Goal: Information Seeking & Learning: Check status

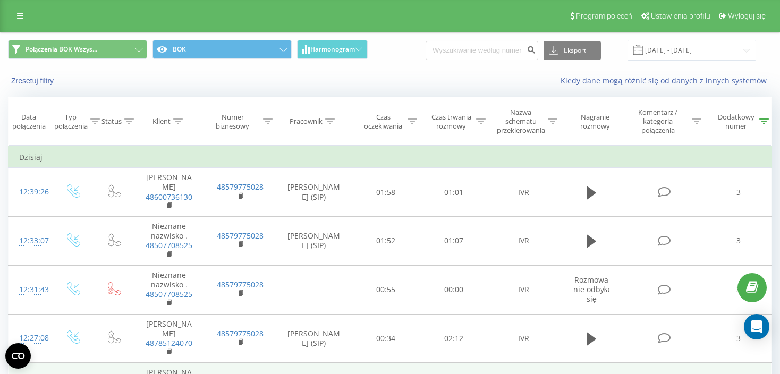
scroll to position [238, 0]
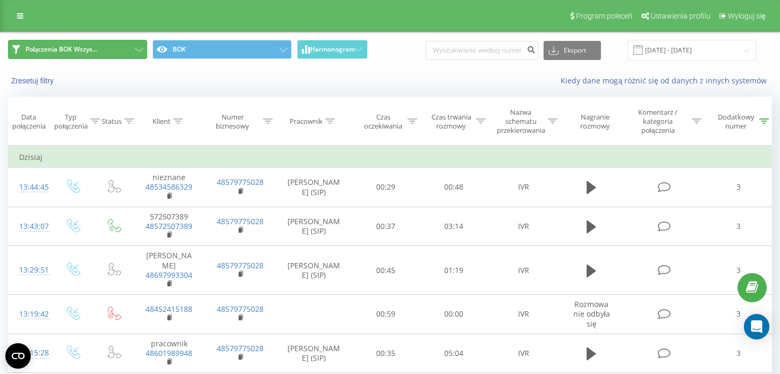
click at [133, 54] on button "Połączenia BOK Wszys..." at bounding box center [77, 49] width 139 height 19
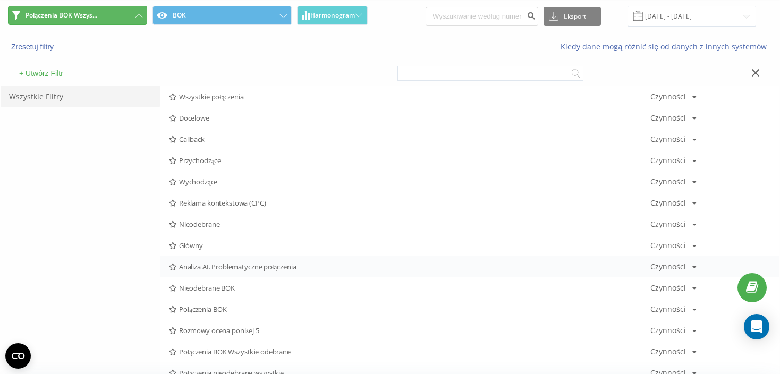
scroll to position [53, 0]
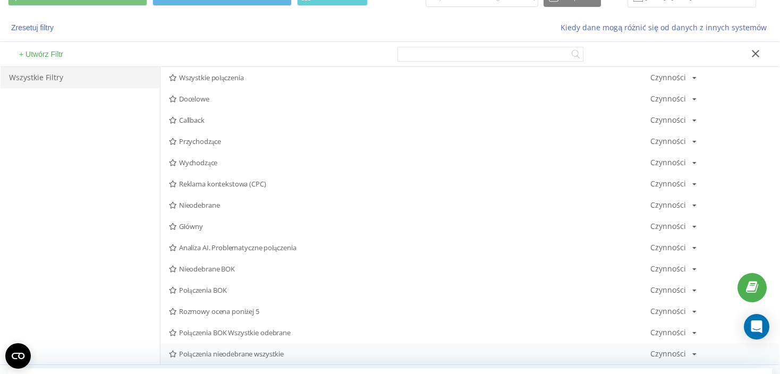
click at [306, 353] on span "Połączenia nieodebrane wszystkie" at bounding box center [409, 353] width 481 height 7
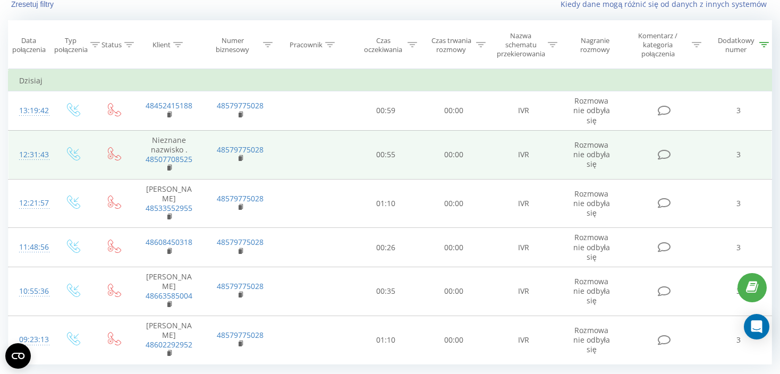
scroll to position [96, 0]
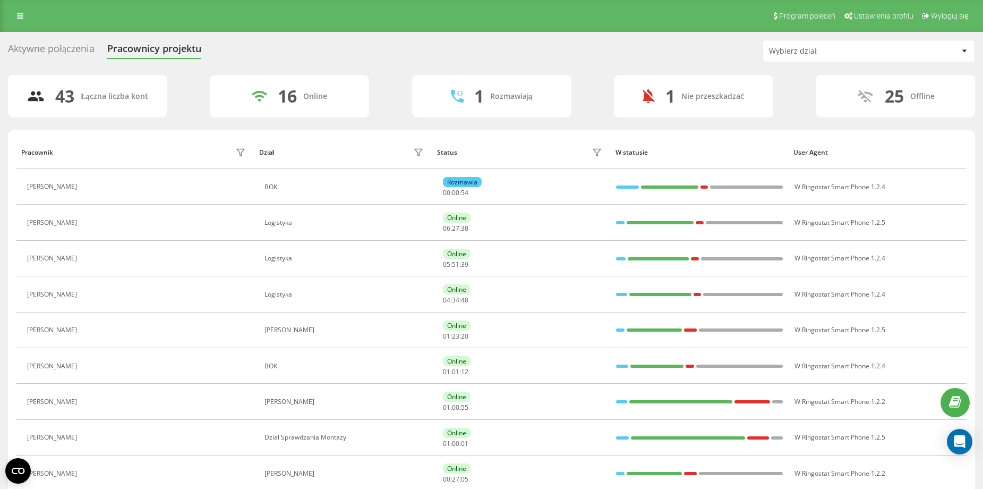
click at [820, 51] on div "Wybierz dział" at bounding box center [832, 51] width 127 height 9
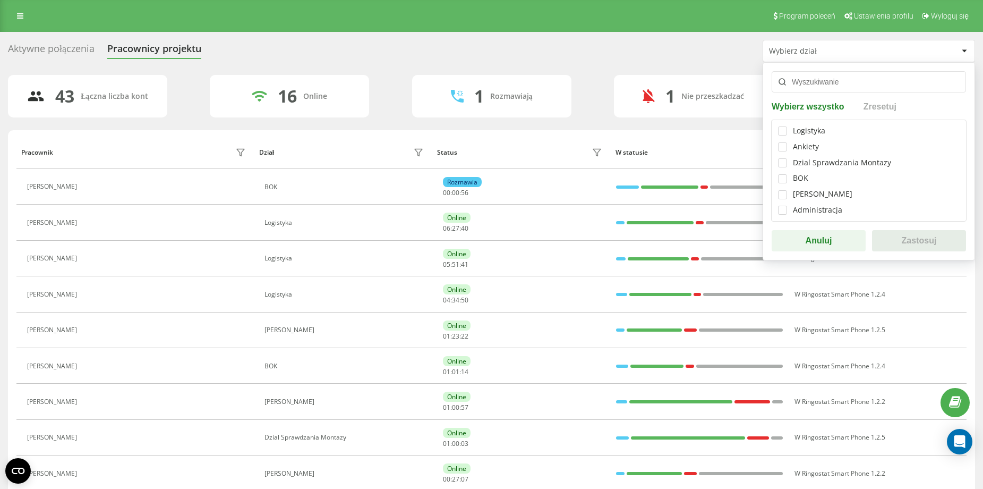
click at [800, 180] on div "BOK" at bounding box center [800, 178] width 15 height 9
click at [781, 174] on label at bounding box center [782, 174] width 9 height 0
checkbox input "true"
click at [924, 238] on button "Zastosuj" at bounding box center [919, 240] width 94 height 21
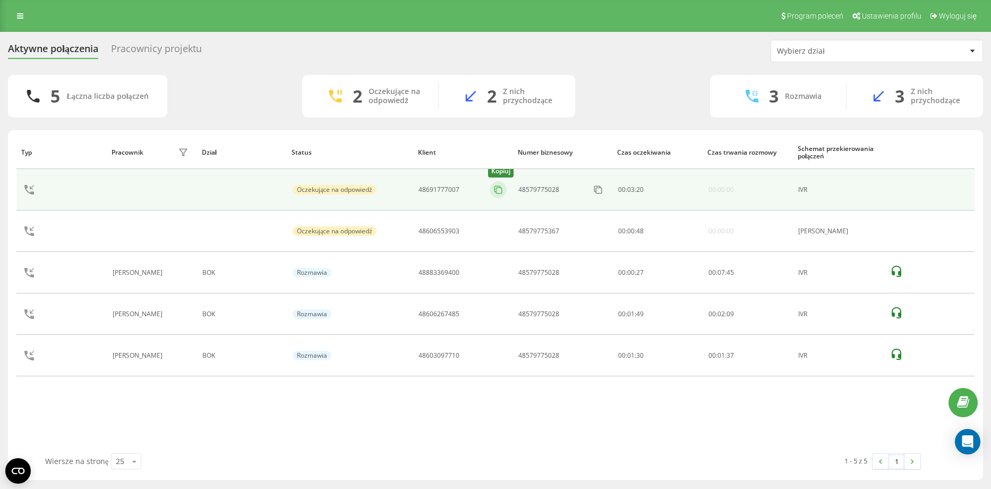
click at [502, 191] on icon at bounding box center [498, 189] width 11 height 11
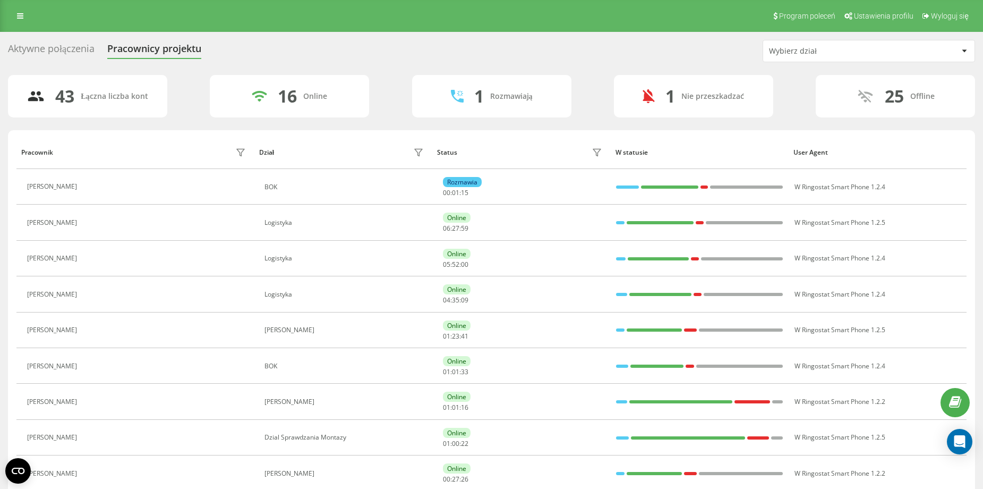
click at [820, 50] on div "Wybierz dział" at bounding box center [832, 51] width 127 height 9
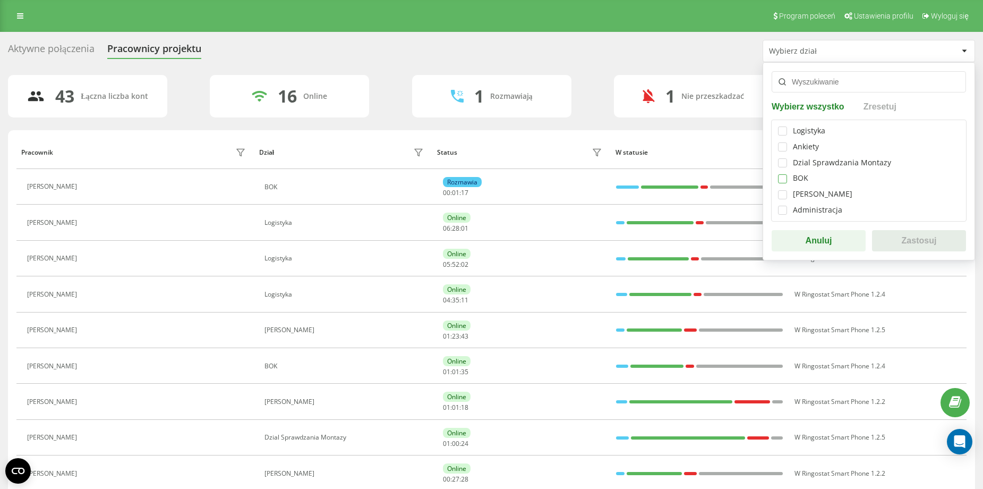
click at [782, 174] on label at bounding box center [782, 174] width 9 height 0
checkbox input "true"
click at [914, 234] on button "Zastosuj" at bounding box center [919, 240] width 94 height 21
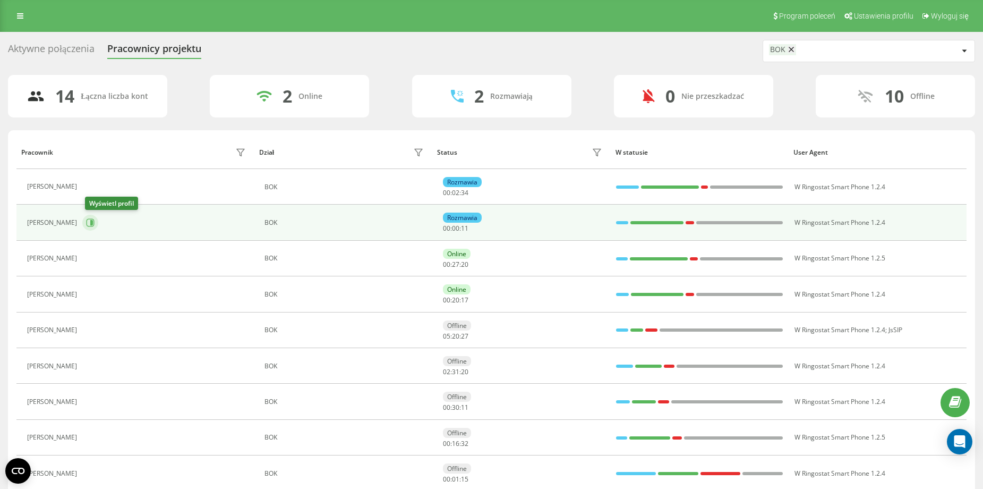
click at [93, 226] on icon at bounding box center [91, 223] width 8 height 8
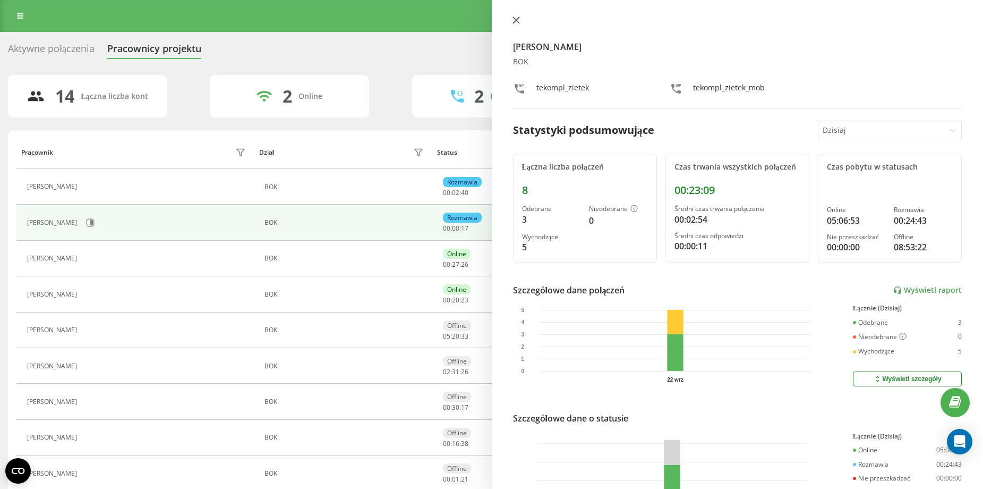
click at [517, 18] on icon at bounding box center [516, 19] width 7 height 7
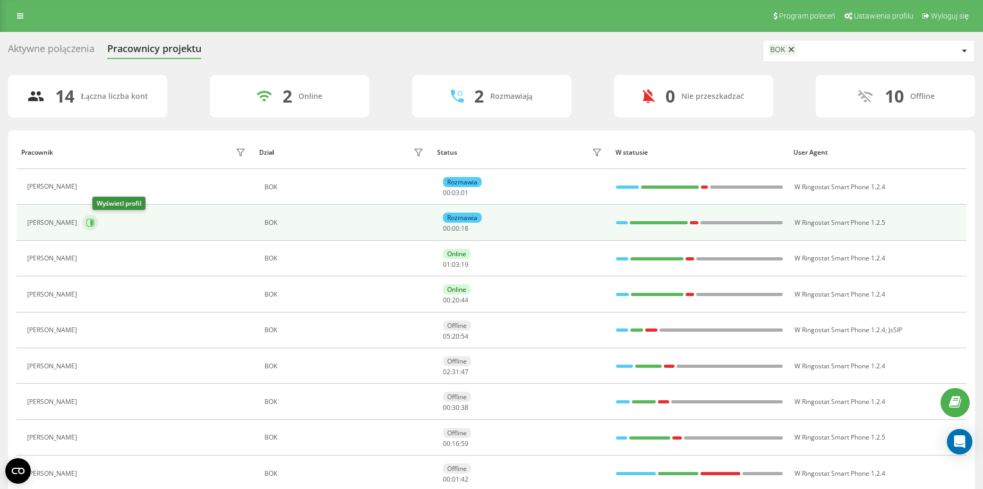
click at [93, 224] on icon at bounding box center [91, 222] width 3 height 5
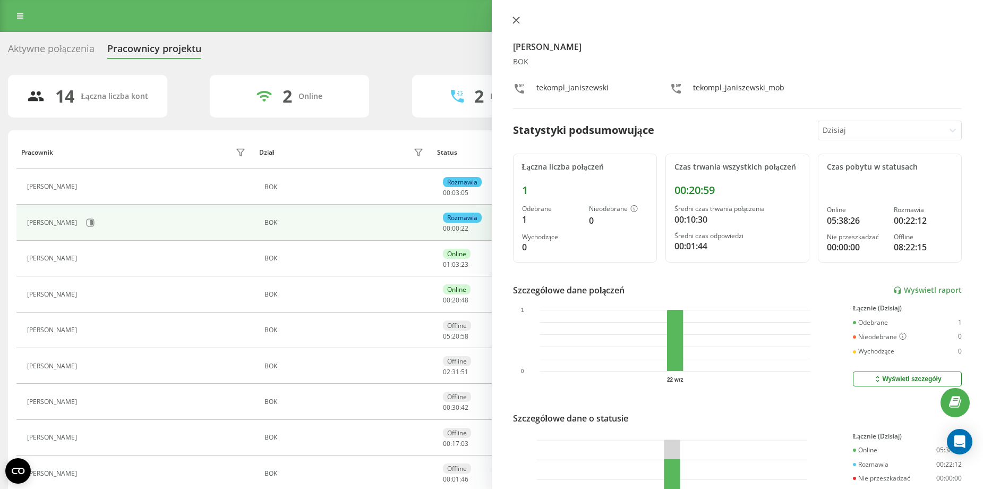
click at [517, 18] on icon at bounding box center [516, 19] width 7 height 7
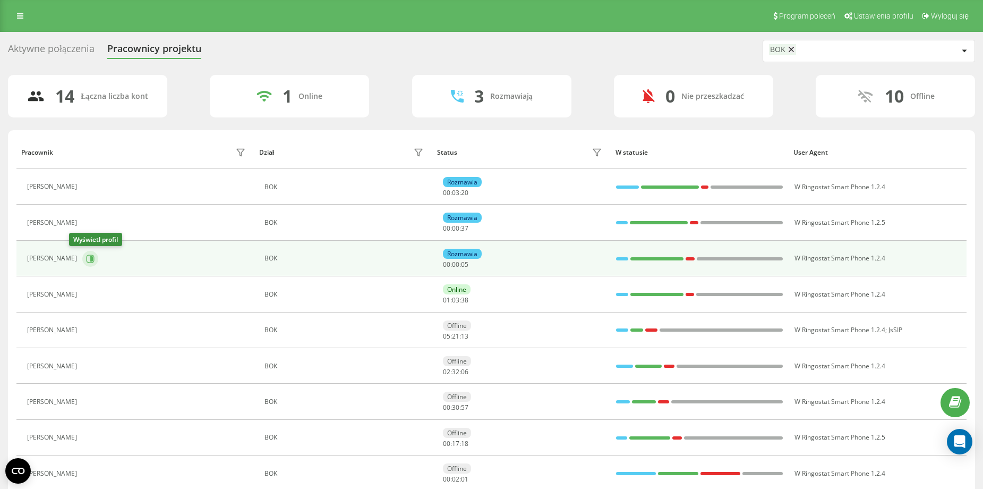
click at [86, 257] on icon at bounding box center [90, 258] width 8 height 8
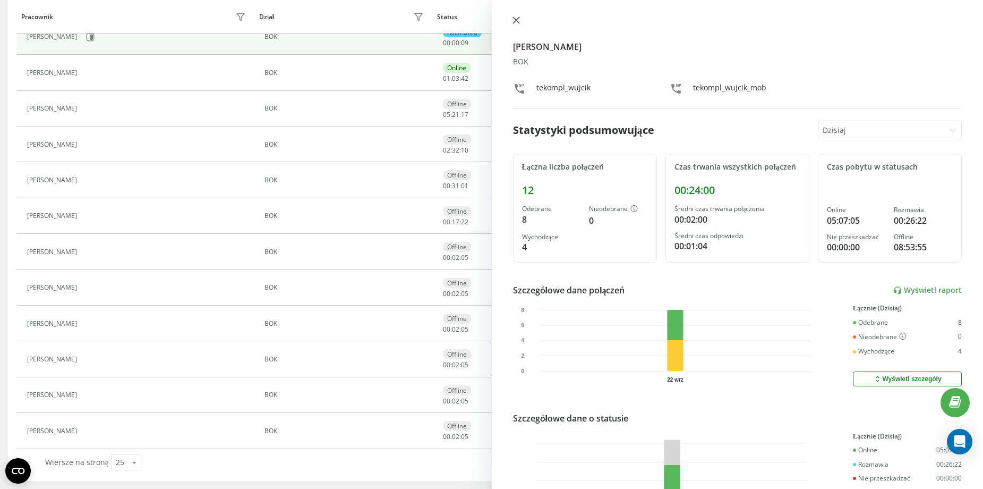
click at [518, 24] on button at bounding box center [516, 21] width 14 height 10
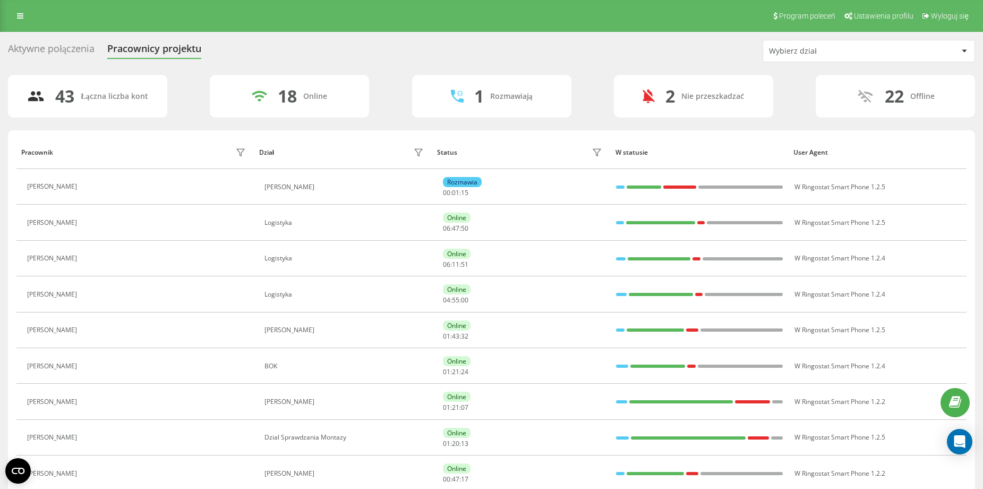
click at [838, 47] on div "Wybierz dział" at bounding box center [832, 51] width 127 height 9
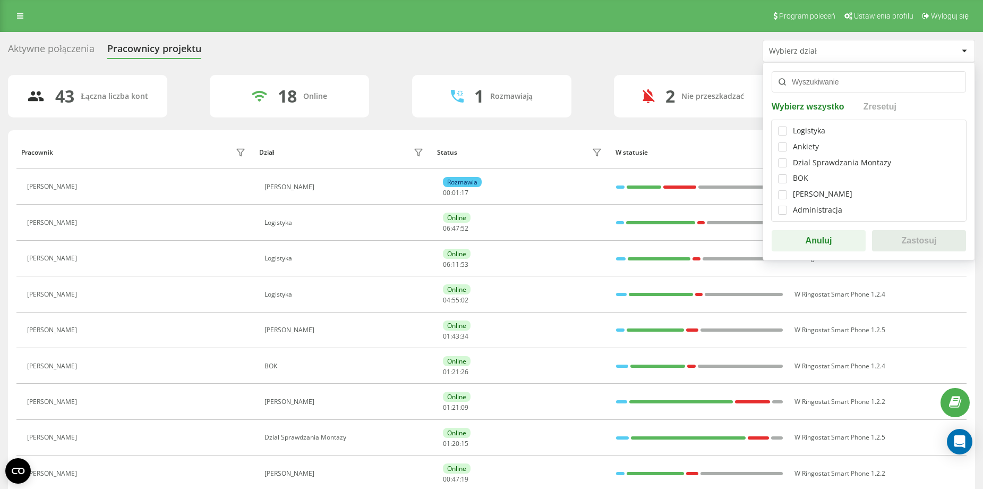
click at [804, 181] on div "BOK" at bounding box center [800, 178] width 15 height 9
click at [785, 174] on label at bounding box center [782, 174] width 9 height 0
checkbox input "true"
click at [941, 242] on button "Zastosuj" at bounding box center [919, 240] width 94 height 21
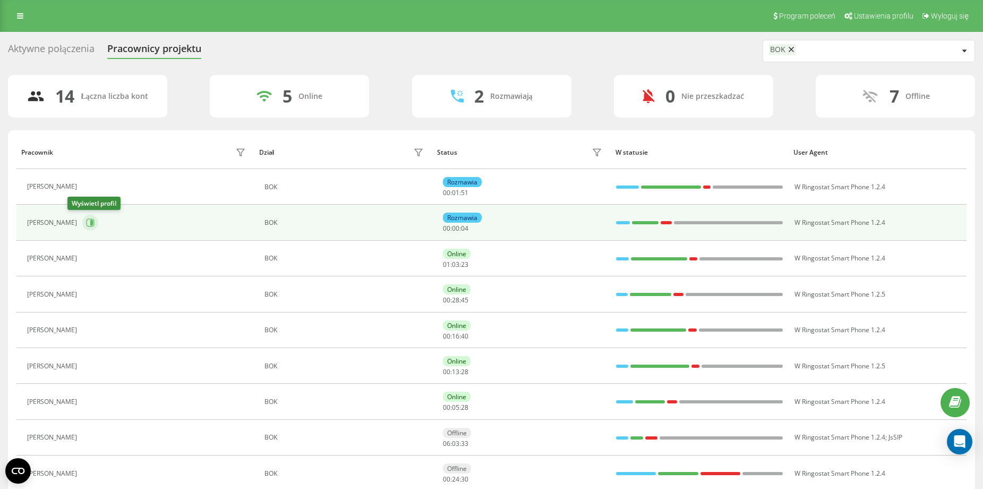
click at [90, 222] on icon at bounding box center [91, 222] width 3 height 5
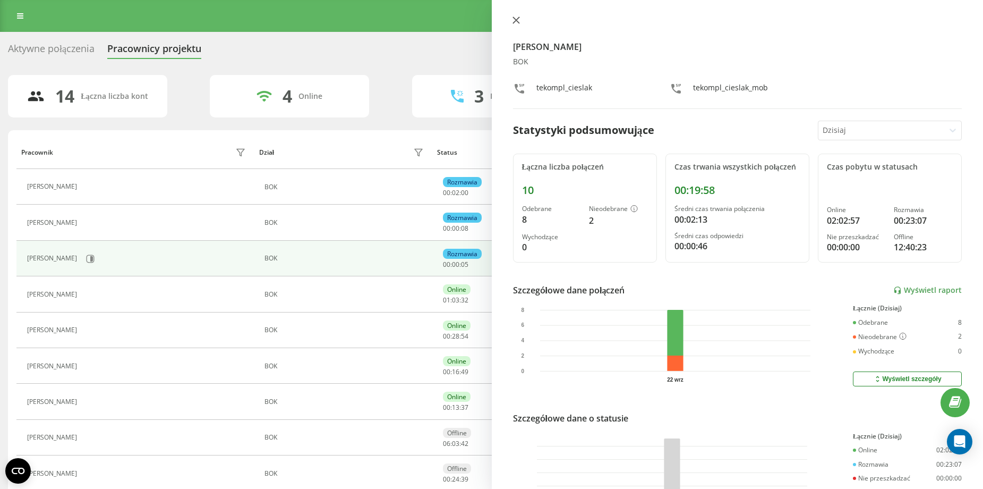
click at [519, 19] on icon at bounding box center [516, 19] width 7 height 7
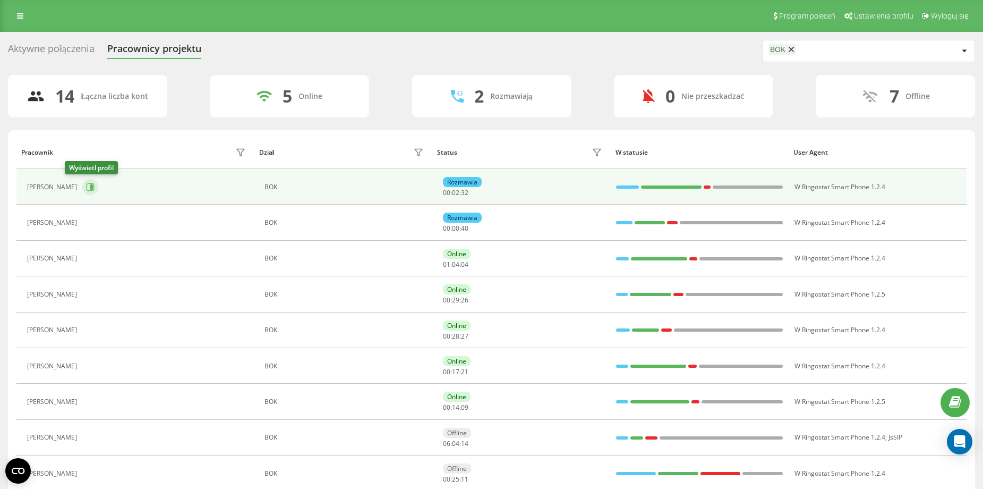
click at [90, 187] on icon at bounding box center [91, 186] width 3 height 5
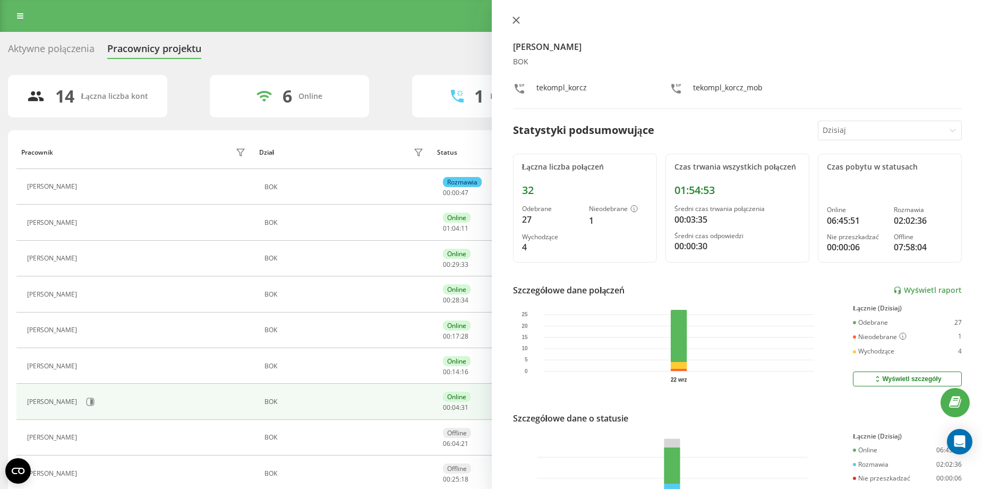
click at [511, 18] on button at bounding box center [516, 21] width 14 height 10
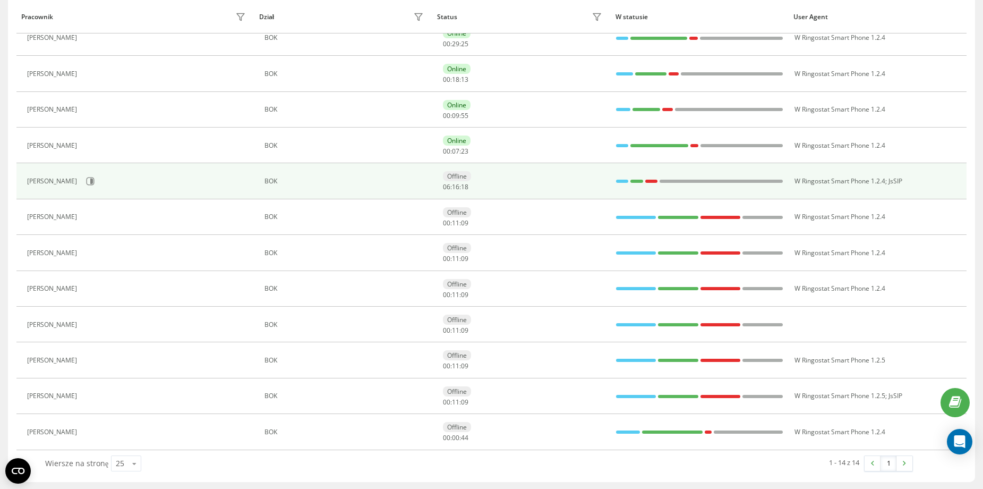
scroll to position [221, 0]
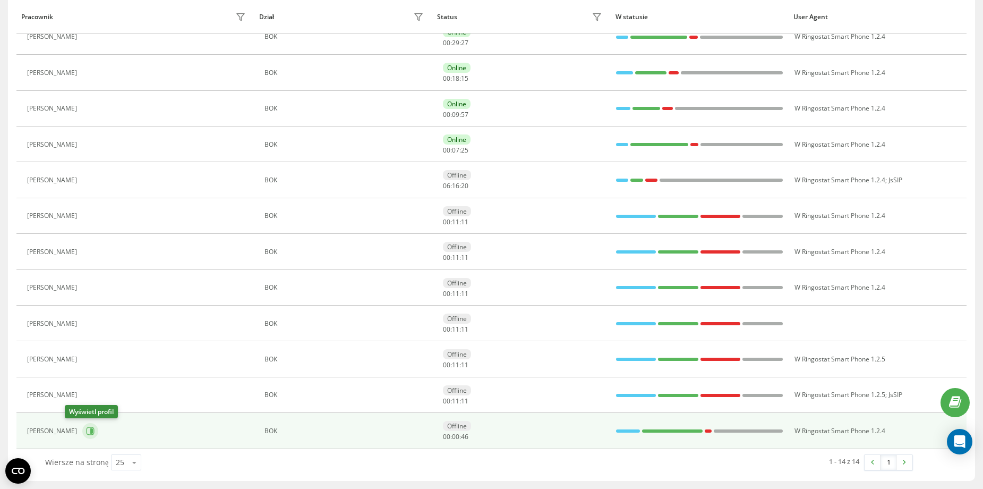
click at [82, 429] on button at bounding box center [90, 431] width 16 height 16
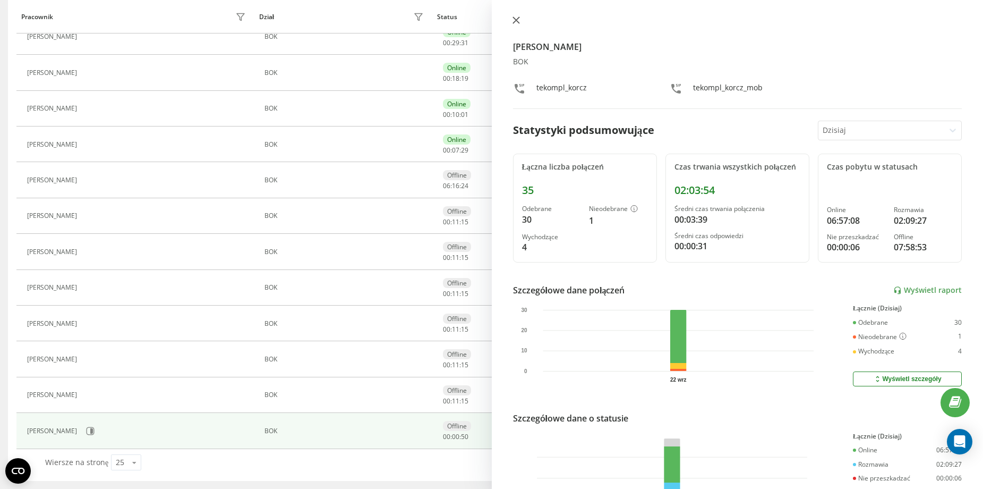
click at [514, 21] on icon at bounding box center [516, 19] width 7 height 7
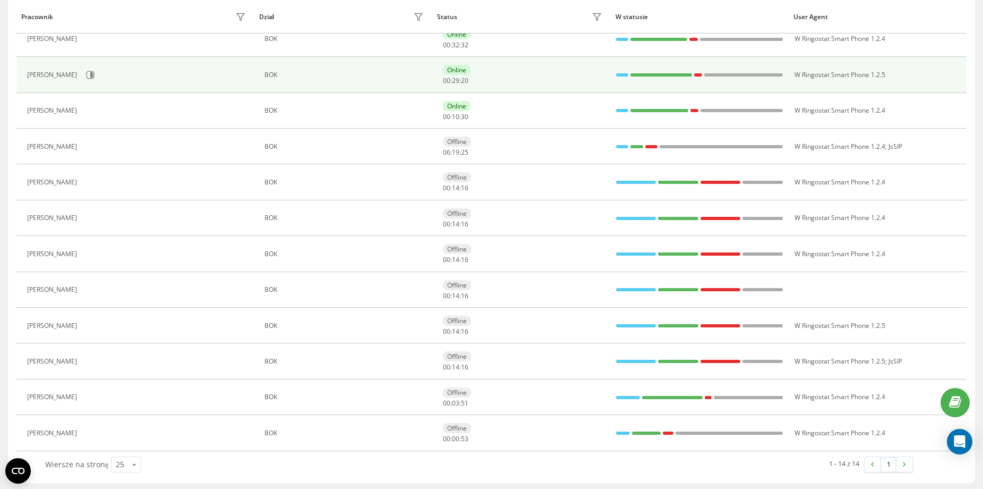
scroll to position [221, 0]
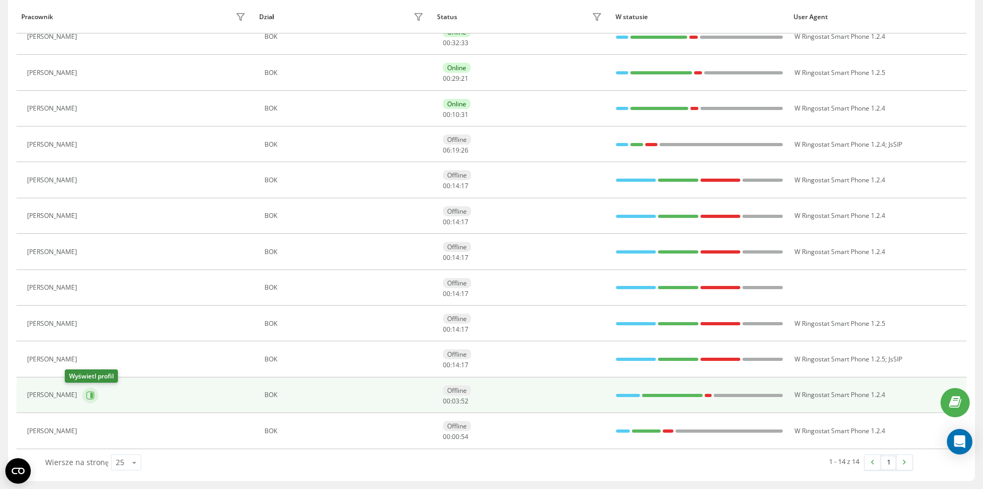
click at [86, 392] on icon at bounding box center [90, 395] width 8 height 8
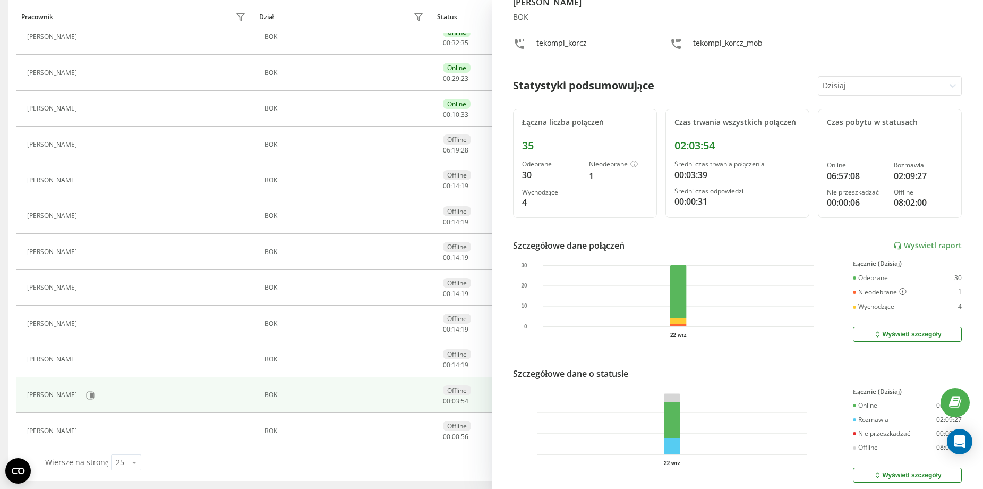
scroll to position [88, 0]
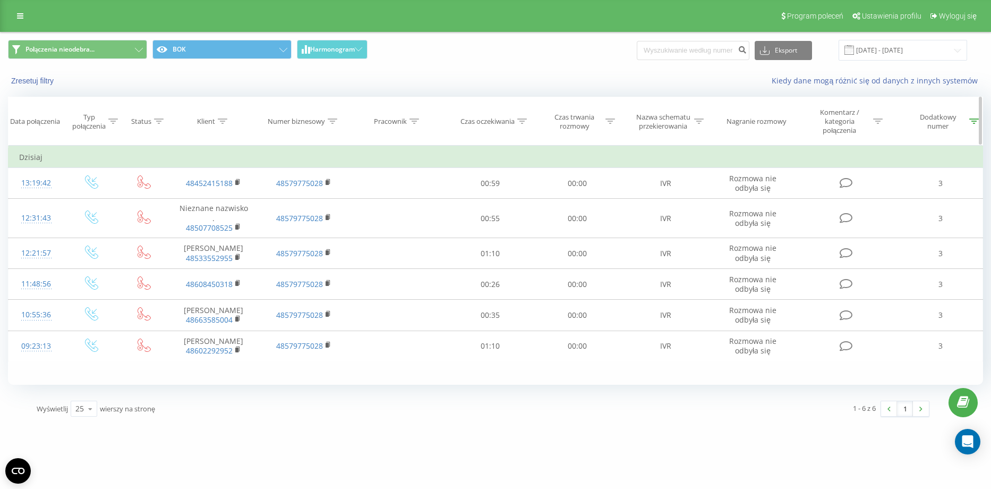
click at [523, 121] on icon at bounding box center [522, 120] width 10 height 5
click at [498, 176] on div at bounding box center [484, 178] width 75 height 10
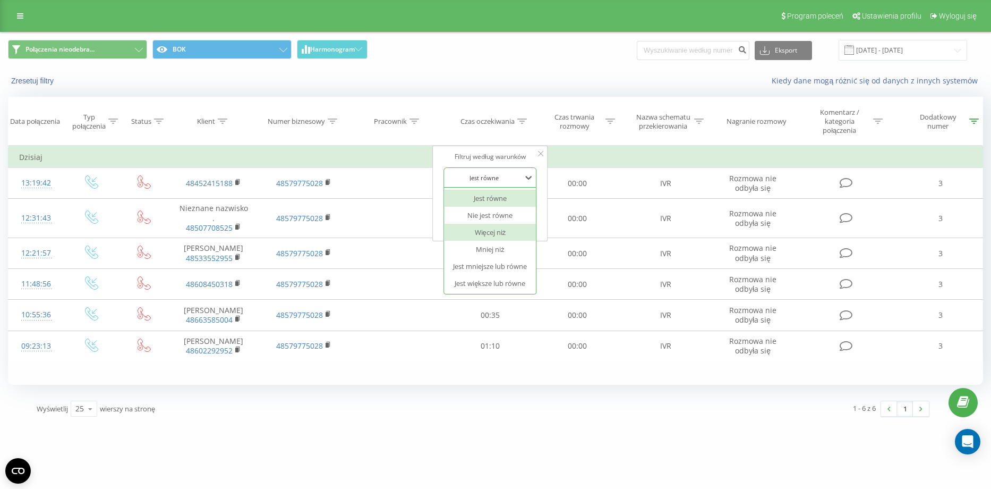
click at [506, 235] on div "Więcej niż" at bounding box center [490, 232] width 92 height 17
click at [485, 206] on input "text" at bounding box center [489, 202] width 93 height 19
type input "30"
click at [513, 219] on span "OK" at bounding box center [513, 223] width 30 height 16
